Goal: Ask a question

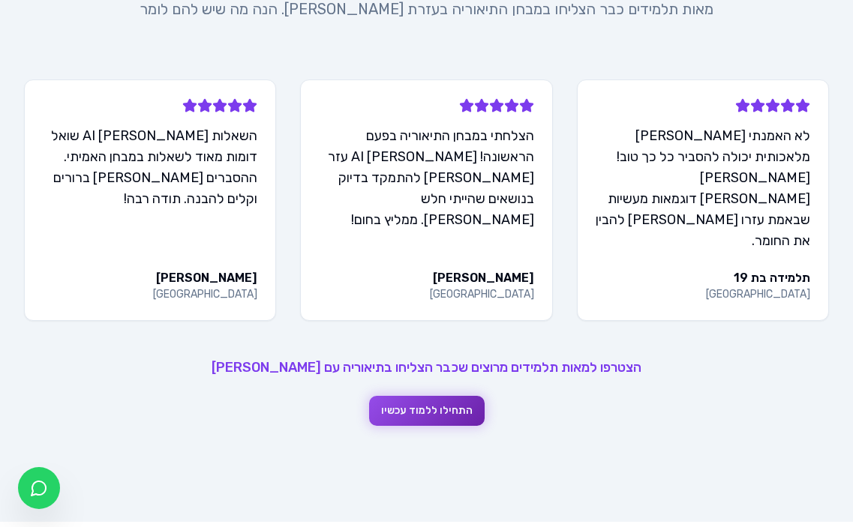
scroll to position [1575, 0]
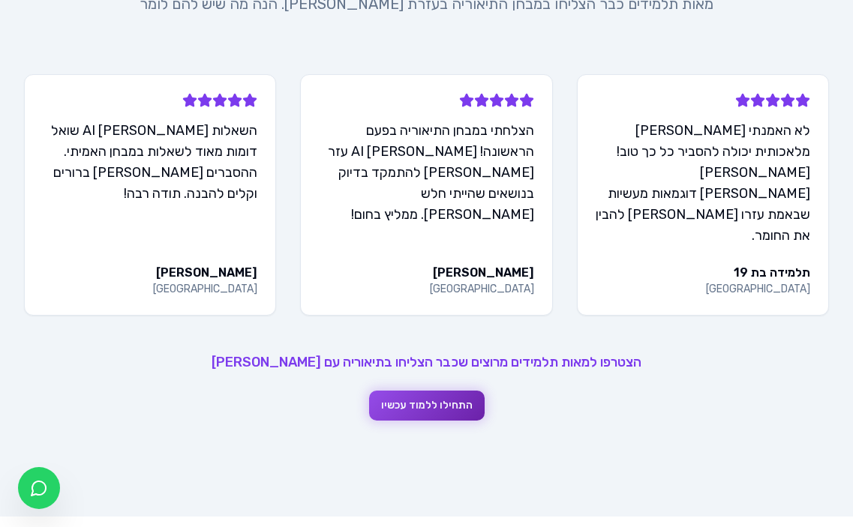
click at [433, 391] on button "התחילו ללמוד עכשיו" at bounding box center [426, 406] width 115 height 30
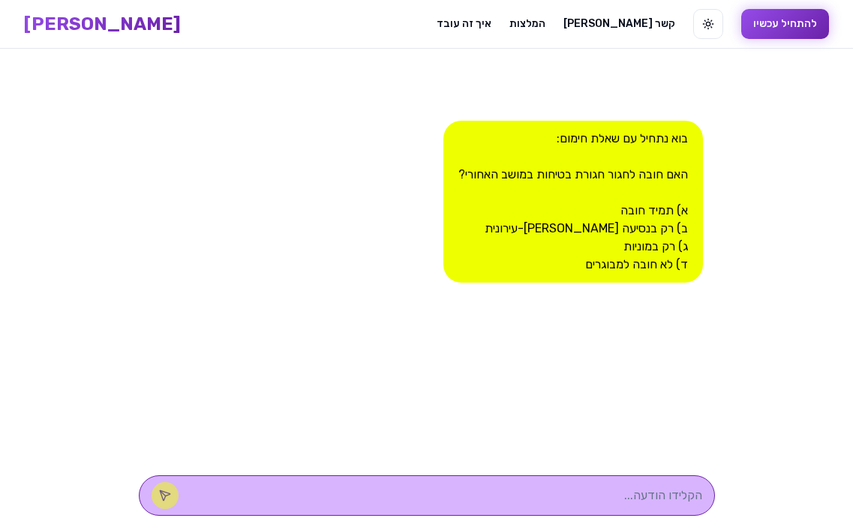
click at [741, 19] on button "להתחיל עכשיו" at bounding box center [785, 24] width 88 height 30
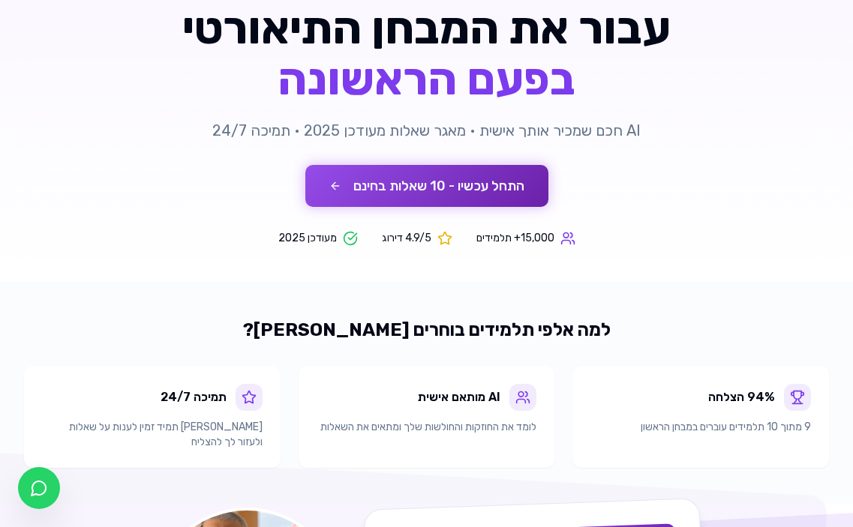
scroll to position [150, 0]
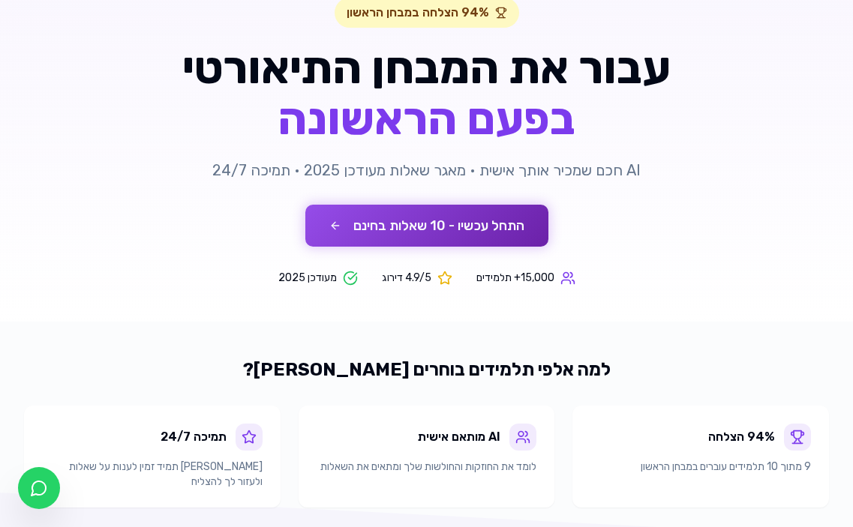
click at [828, 489] on div "94% הצלחה 9 מתוך 10 תלמידים עוברים במבחן הראשון" at bounding box center [700, 457] width 256 height 102
drag, startPoint x: 829, startPoint y: 496, endPoint x: 808, endPoint y: 498, distance: 21.1
click at [826, 495] on div "למה אלפי תלמידים בוחרים [PERSON_NAME]? 94% הצלחה 9 מתוך 10 תלמידים עוברים במבחן…" at bounding box center [426, 433] width 853 height 150
click at [687, 507] on div "94% הצלחה 9 מתוך 10 תלמידים עוברים במבחן הראשון" at bounding box center [700, 457] width 256 height 102
click at [687, 505] on div "94% הצלחה 9 מתוך 10 תלמידים עוברים במבחן הראשון" at bounding box center [700, 457] width 256 height 102
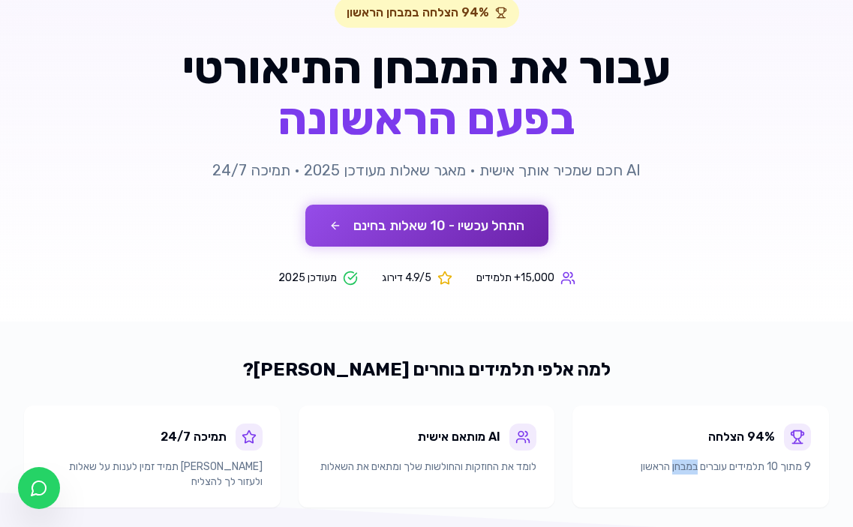
click at [711, 493] on div "94% הצלחה 9 מתוך 10 תלמידים עוברים במבחן הראשון" at bounding box center [700, 457] width 256 height 102
click at [692, 478] on div "94% הצלחה 9 מתוך 10 תלמידים עוברים במבחן הראשון" at bounding box center [700, 457] width 256 height 102
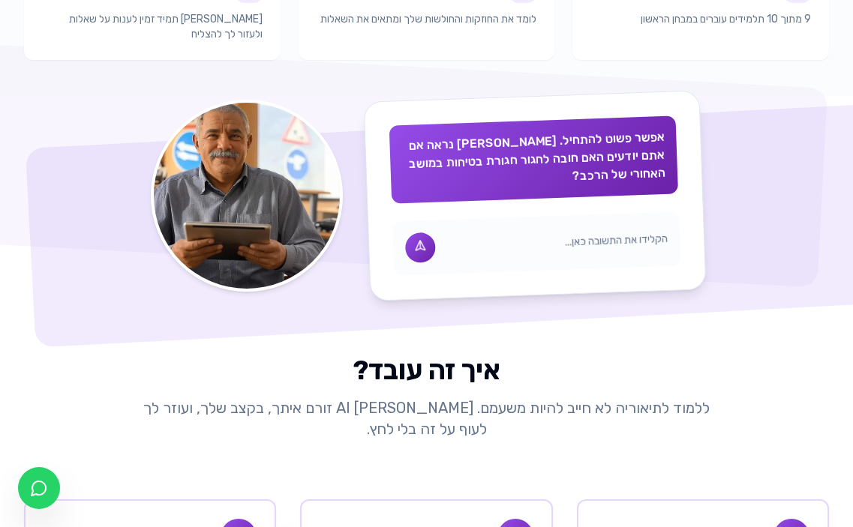
scroll to position [600, 0]
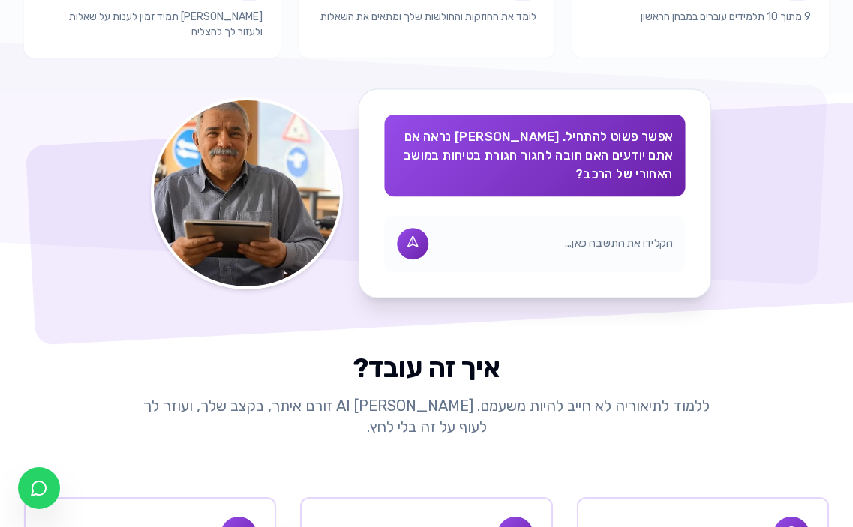
click at [409, 236] on icon at bounding box center [412, 243] width 15 height 15
click at [598, 236] on input "text" at bounding box center [554, 244] width 235 height 16
type input "חובה"
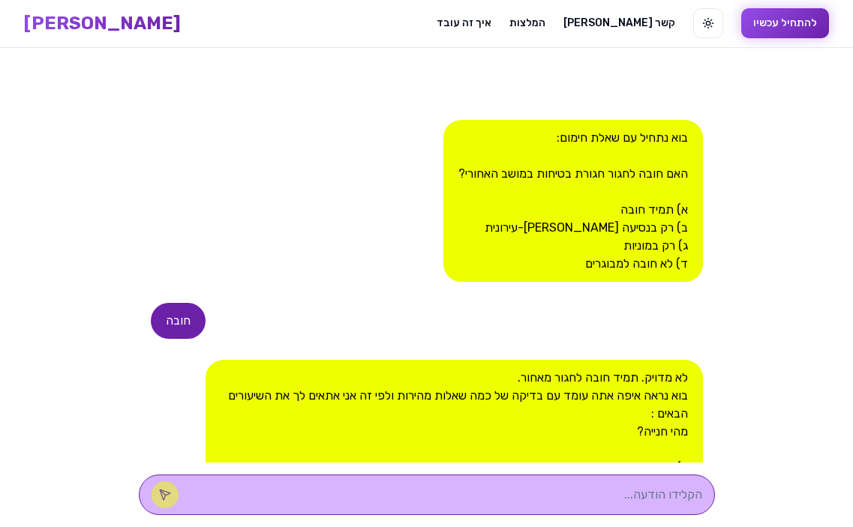
click at [741, 22] on button "להתחיל עכשיו" at bounding box center [785, 23] width 88 height 30
